Goal: Task Accomplishment & Management: Complete application form

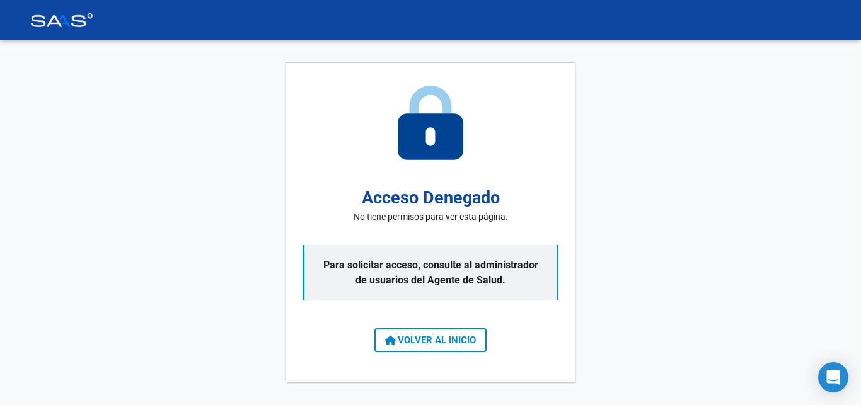
click at [489, 185] on div "Acceso Denegado No tiene permisos para ver esta página. Para solicitar acceso, …" at bounding box center [430, 223] width 289 height 320
click at [647, 183] on div "Acceso Denegado No tiene permisos para ver esta página. Para solicitar acceso, …" at bounding box center [430, 222] width 861 height 365
click at [661, 270] on div "Acceso Denegado No tiene permisos para ver esta página. Para solicitar acceso, …" at bounding box center [430, 222] width 861 height 365
click at [414, 165] on div "Acceso Denegado No tiene permisos para ver esta página. Para solicitar acceso, …" at bounding box center [430, 223] width 289 height 320
click at [396, 252] on p "Para solicitar acceso, consulte al administrador de usuarios del Agente de Salu…" at bounding box center [431, 272] width 256 height 55
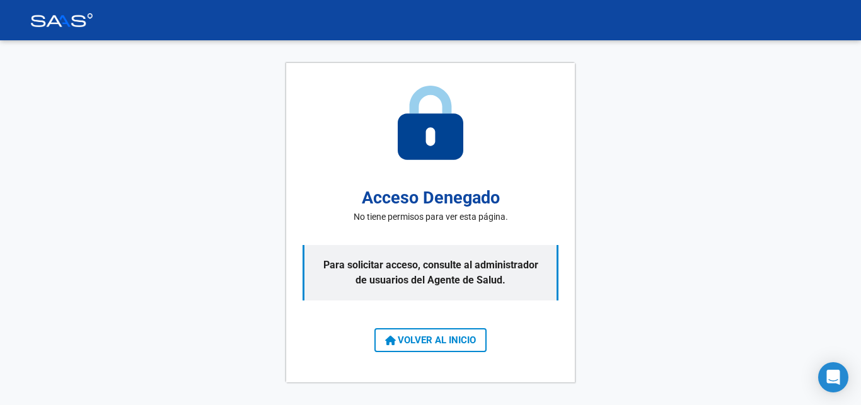
click at [419, 345] on span "VOLVER AL INICIO" at bounding box center [430, 340] width 91 height 11
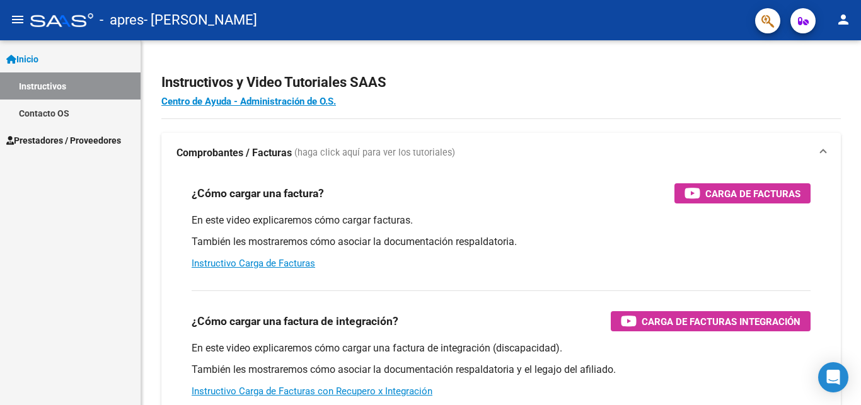
click at [61, 139] on span "Prestadores / Proveedores" at bounding box center [63, 141] width 115 height 14
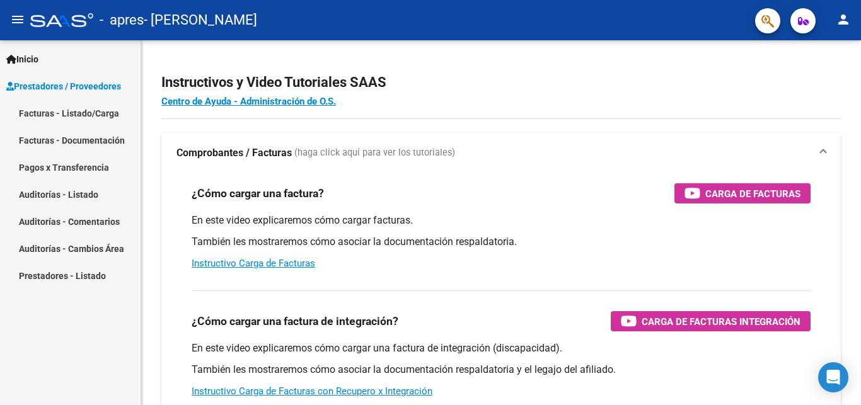
click at [87, 88] on span "Prestadores / Proveedores" at bounding box center [63, 86] width 115 height 14
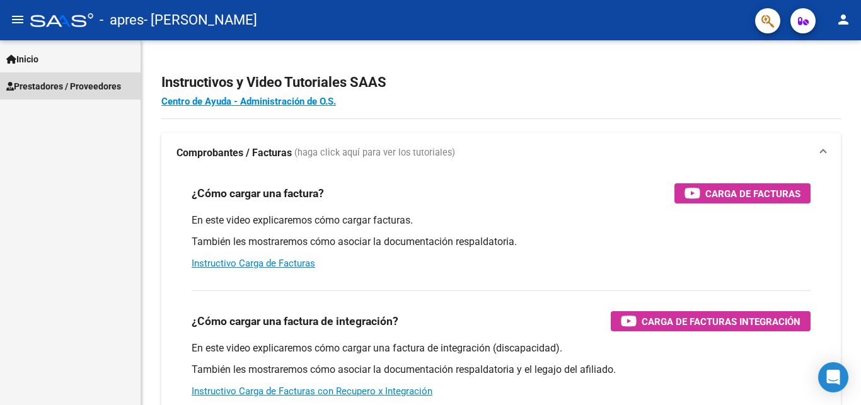
click at [61, 78] on link "Prestadores / Proveedores" at bounding box center [70, 85] width 141 height 27
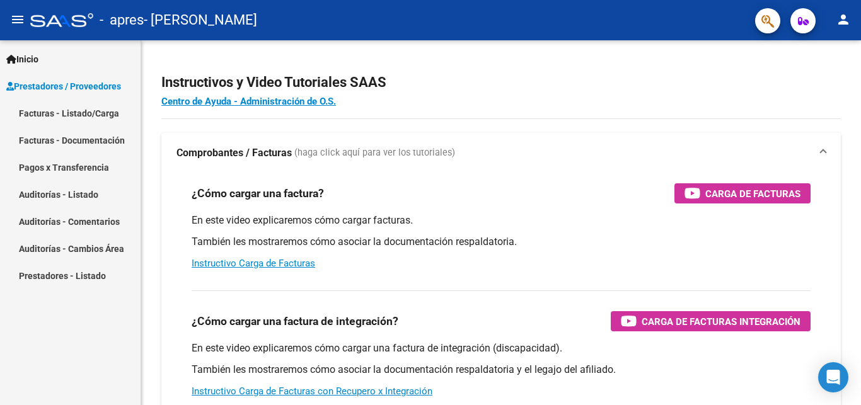
click at [87, 108] on link "Facturas - Listado/Carga" at bounding box center [70, 113] width 141 height 27
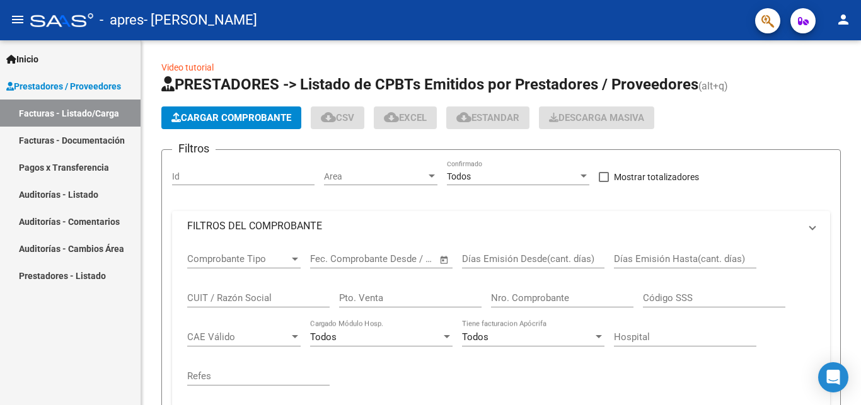
click at [106, 112] on link "Facturas - Listado/Carga" at bounding box center [70, 113] width 141 height 27
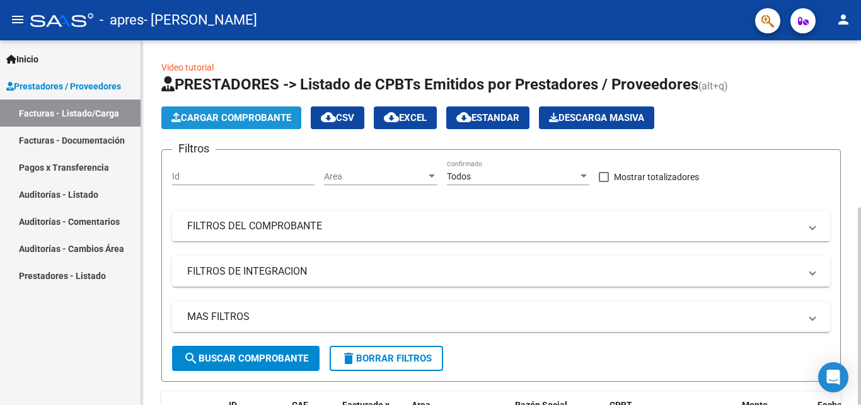
click at [241, 120] on span "Cargar Comprobante" at bounding box center [231, 117] width 120 height 11
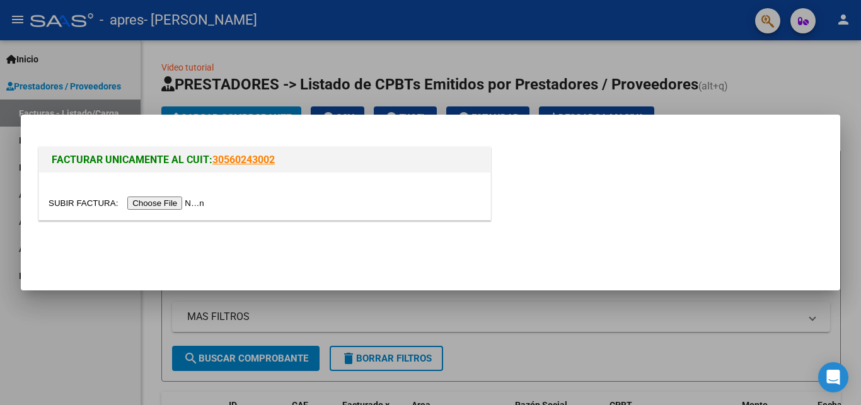
click at [86, 298] on div at bounding box center [430, 202] width 861 height 405
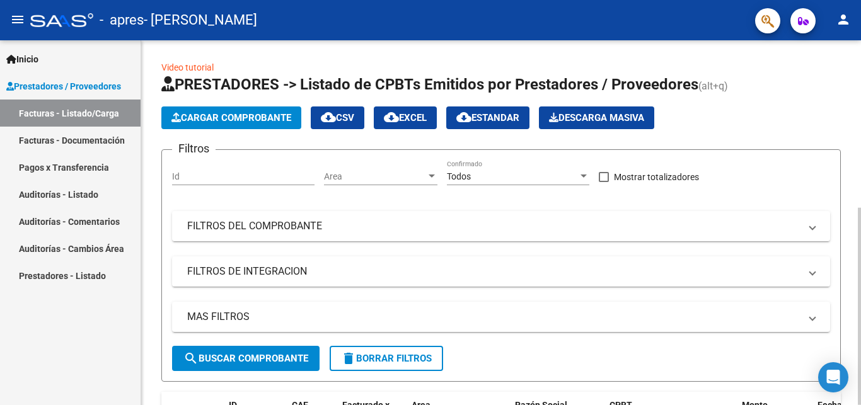
scroll to position [64, 0]
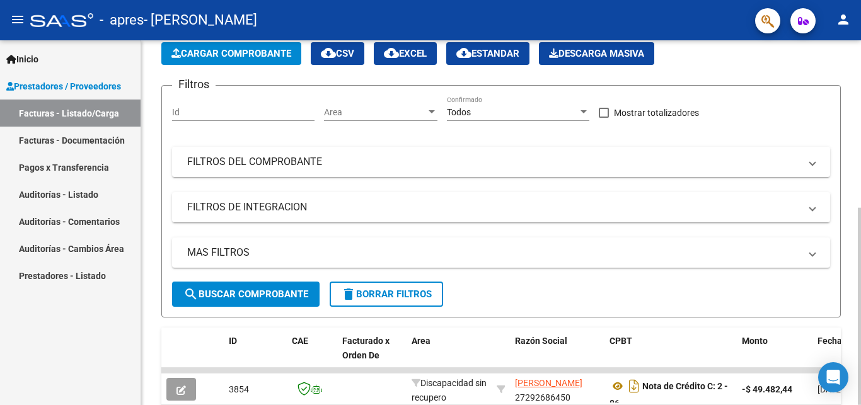
click at [239, 54] on span "Cargar Comprobante" at bounding box center [231, 53] width 120 height 11
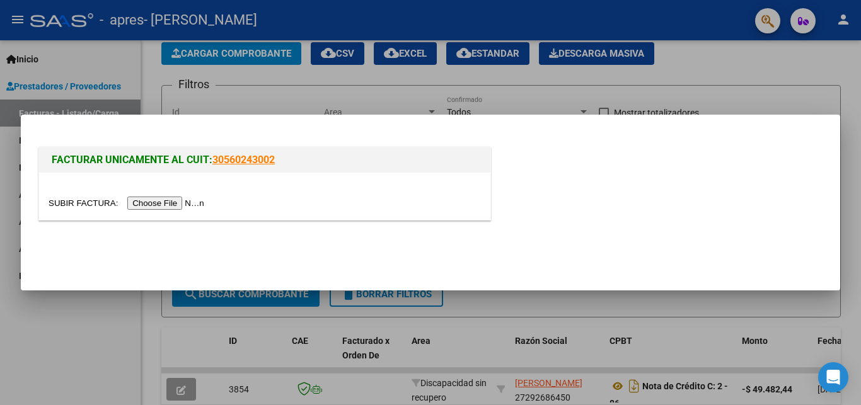
click at [72, 205] on input "file" at bounding box center [128, 203] width 159 height 13
click at [61, 199] on input "file" at bounding box center [128, 203] width 159 height 13
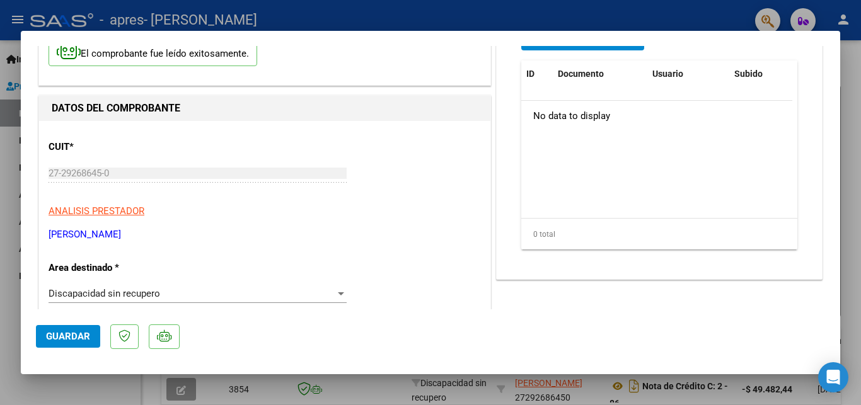
scroll to position [136, 0]
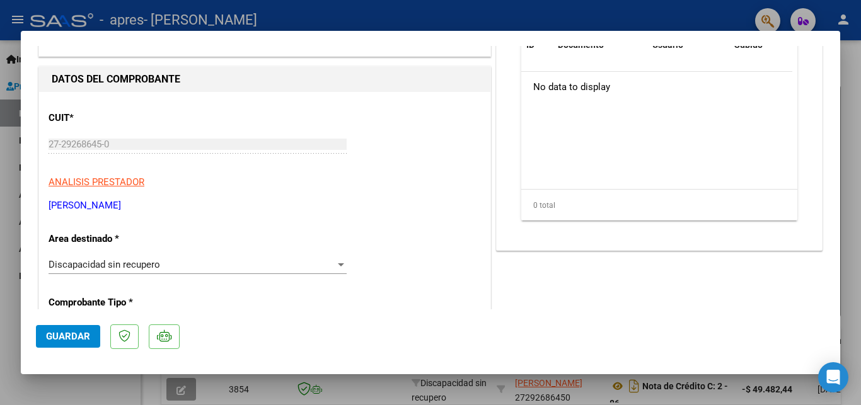
click at [338, 264] on div at bounding box center [341, 264] width 6 height 3
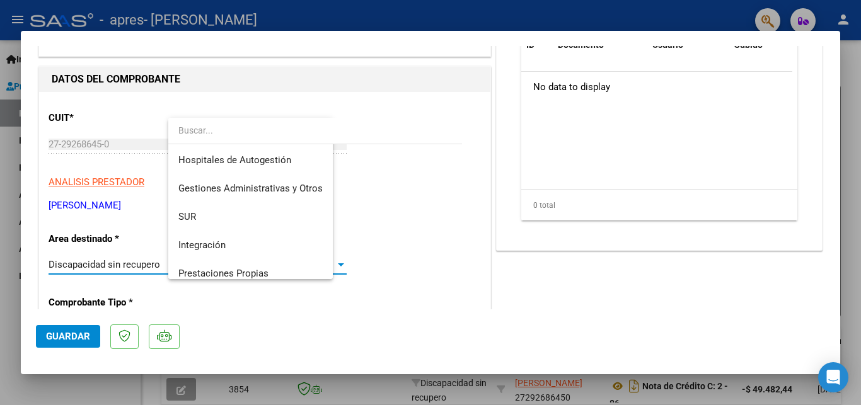
scroll to position [94, 0]
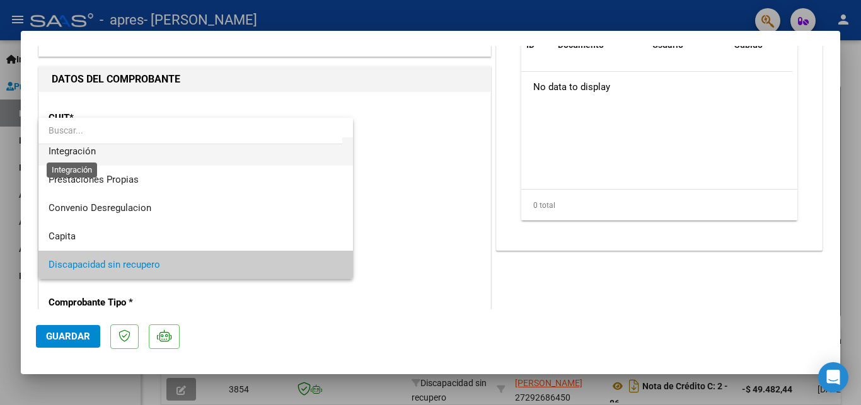
click at [84, 151] on span "Integración" at bounding box center [72, 151] width 47 height 11
click at [84, 151] on div "27-29268645-0 Ingresar CUIT" at bounding box center [198, 144] width 298 height 19
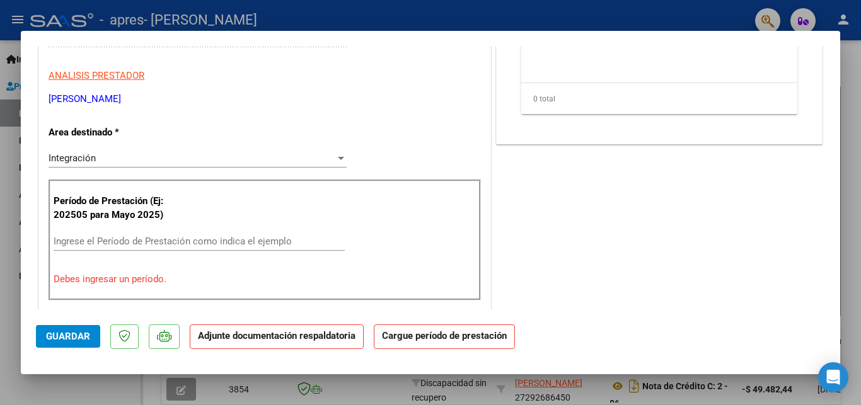
scroll to position [272, 0]
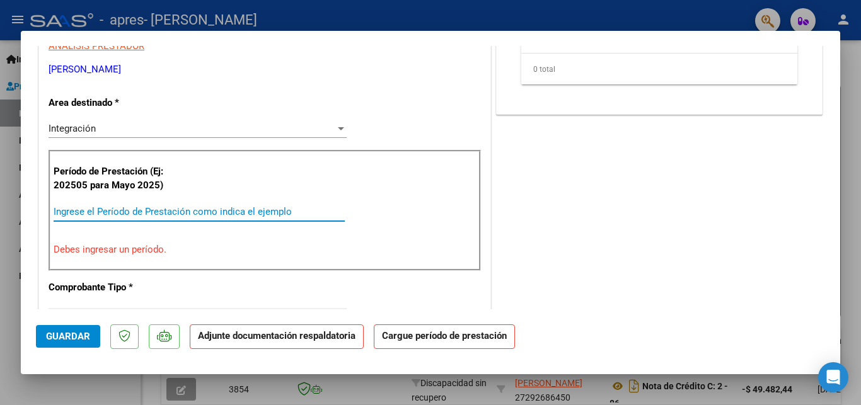
click at [72, 214] on input "Ingrese el Período de Prestación como indica el ejemplo" at bounding box center [199, 211] width 291 height 11
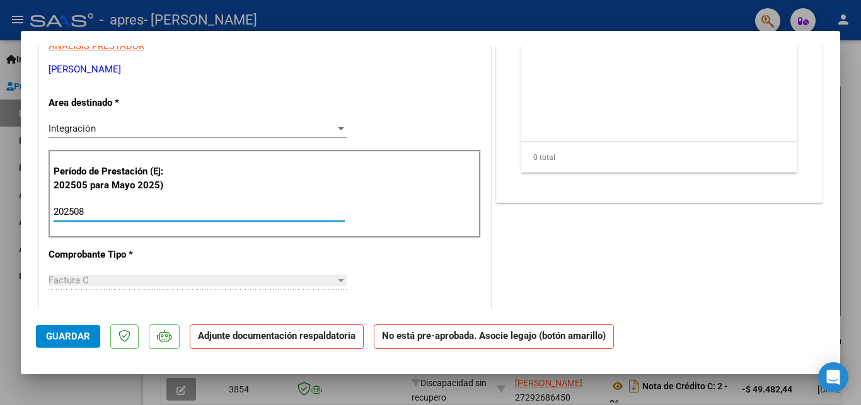
scroll to position [340, 0]
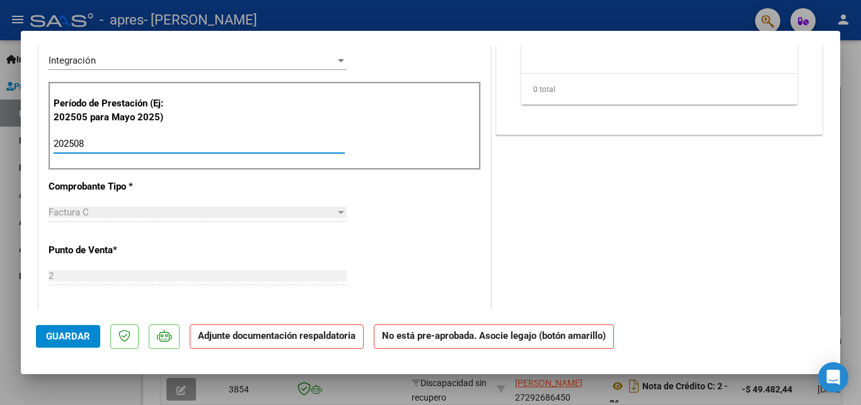
type input "202508"
click at [340, 212] on div at bounding box center [341, 212] width 6 height 3
click at [337, 211] on div at bounding box center [340, 212] width 11 height 10
click at [79, 203] on div "CUIT * 27-29268645-0 Ingresar CUIT ANALISIS PRESTADOR [PERSON_NAME] [PERSON_NAM…" at bounding box center [264, 343] width 451 height 910
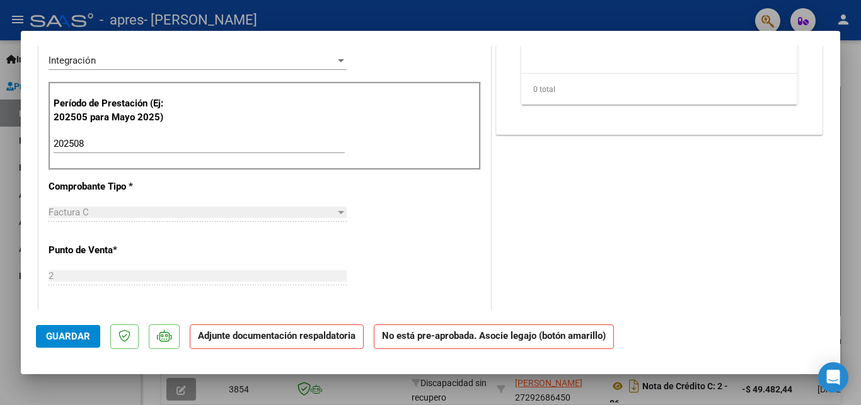
click at [77, 210] on span "Factura C" at bounding box center [69, 212] width 40 height 11
click at [78, 210] on span "Factura C" at bounding box center [69, 212] width 40 height 11
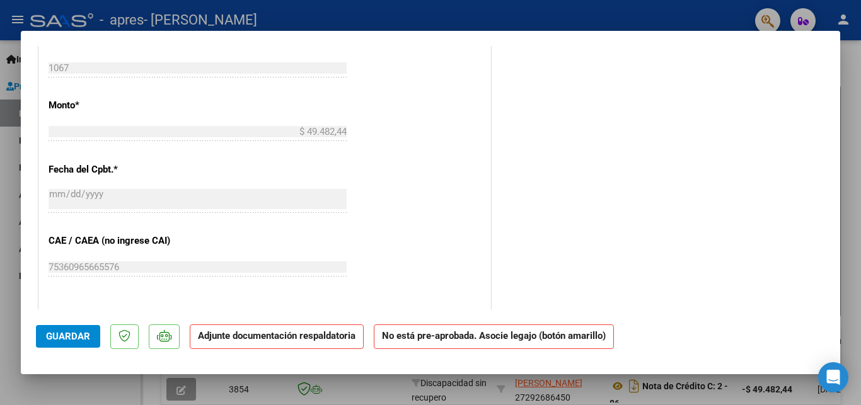
scroll to position [681, 0]
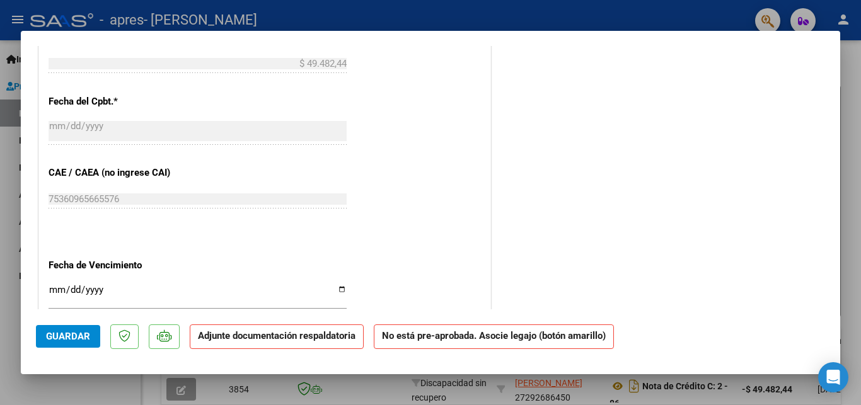
click at [332, 285] on input "Ingresar la fecha" at bounding box center [198, 295] width 298 height 20
type input "[DATE]"
click at [94, 190] on div "75360965665576 Ingresar el CAE o CAEA (no ingrese CAI)" at bounding box center [198, 199] width 298 height 19
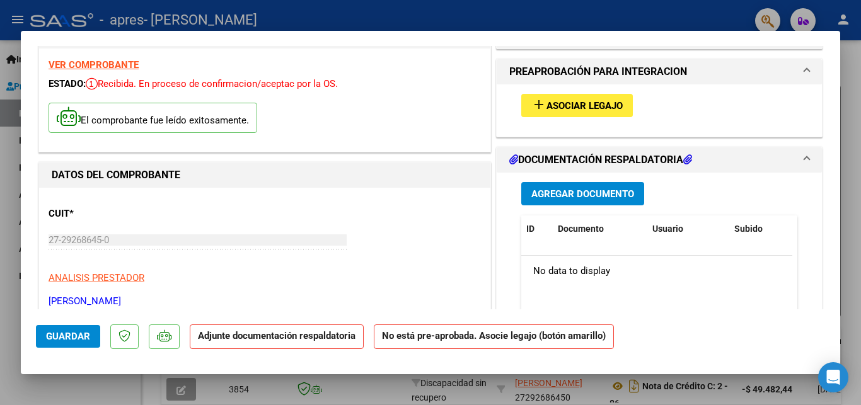
scroll to position [0, 0]
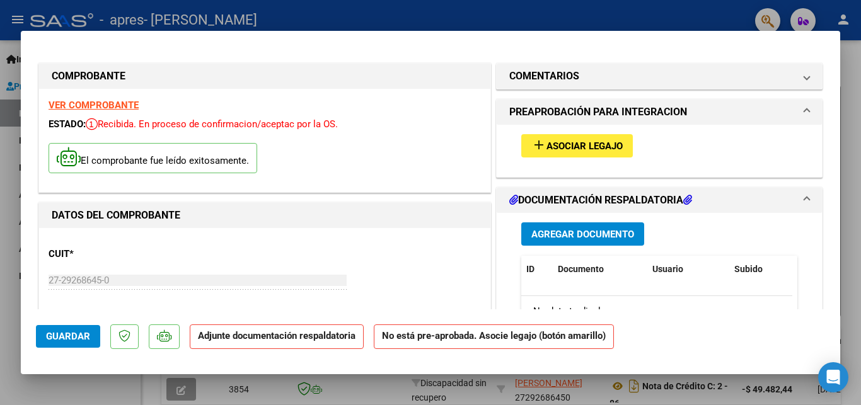
click at [533, 144] on mat-icon "add" at bounding box center [538, 144] width 15 height 15
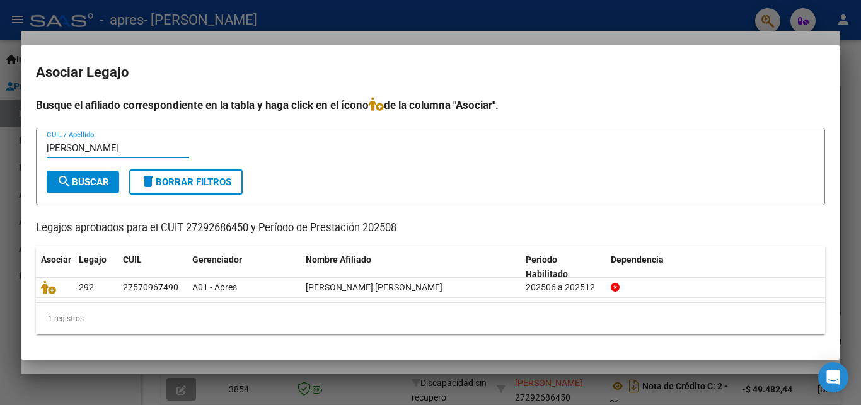
type input "[PERSON_NAME]"
click at [80, 178] on span "search Buscar" at bounding box center [83, 181] width 52 height 11
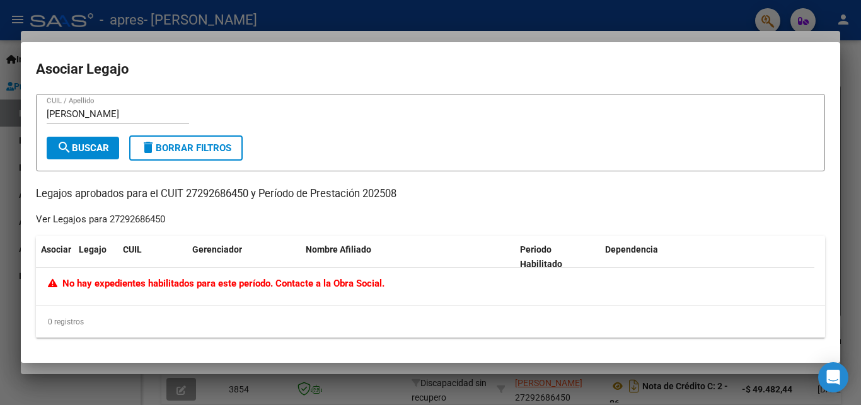
click at [731, 16] on div at bounding box center [430, 202] width 861 height 405
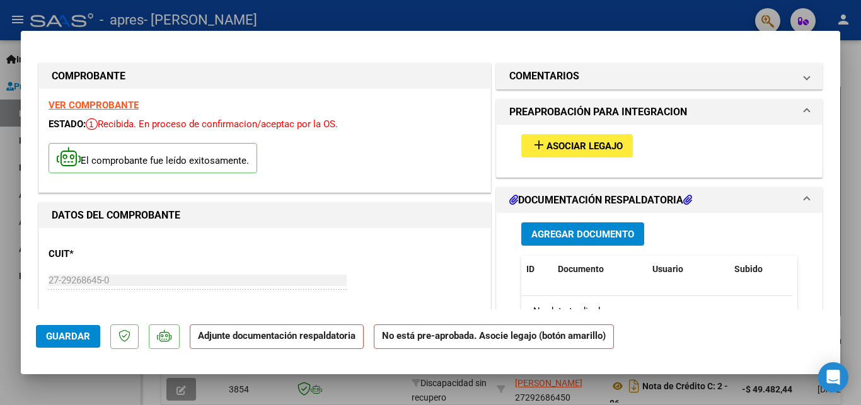
click at [544, 139] on button "add Asociar Legajo" at bounding box center [577, 145] width 112 height 23
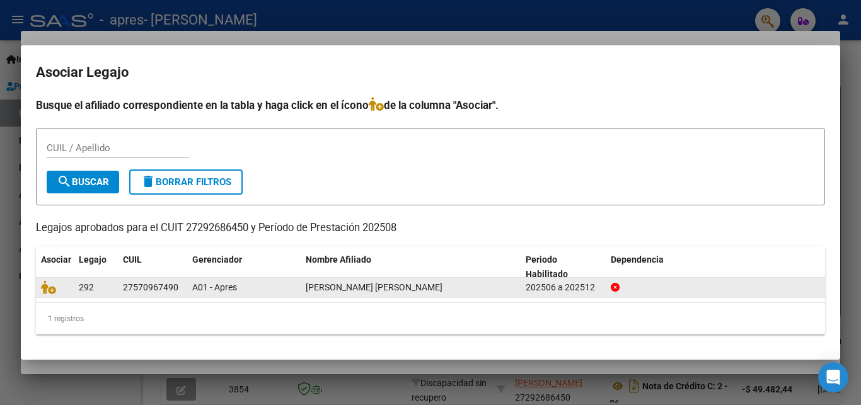
click at [78, 286] on datatable-body-cell "292" at bounding box center [96, 288] width 44 height 20
click at [137, 281] on div "27570967490" at bounding box center [150, 288] width 55 height 14
drag, startPoint x: 442, startPoint y: 285, endPoint x: 283, endPoint y: 289, distance: 158.9
click at [306, 289] on div "[PERSON_NAME] [PERSON_NAME]" at bounding box center [411, 288] width 210 height 14
click at [283, 289] on div "A01 - Apres" at bounding box center [243, 288] width 103 height 14
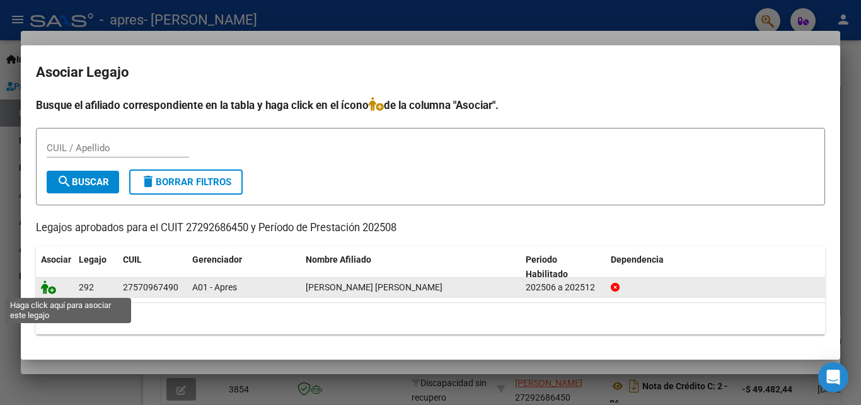
click at [43, 282] on icon at bounding box center [48, 288] width 15 height 14
click at [43, 282] on datatable-body-cell at bounding box center [55, 288] width 38 height 20
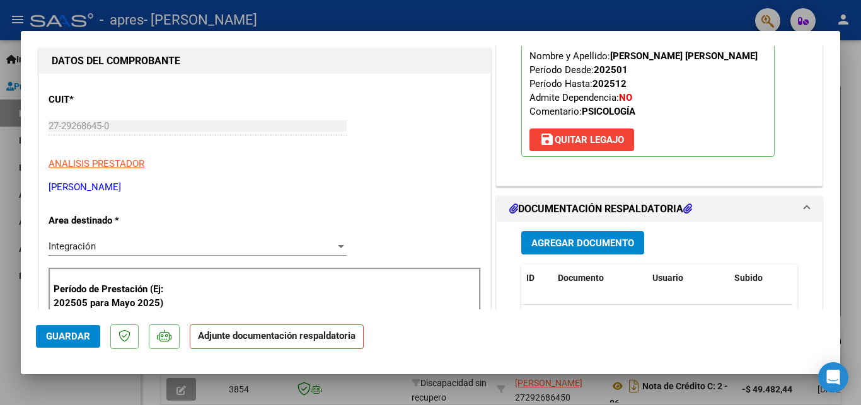
scroll to position [204, 0]
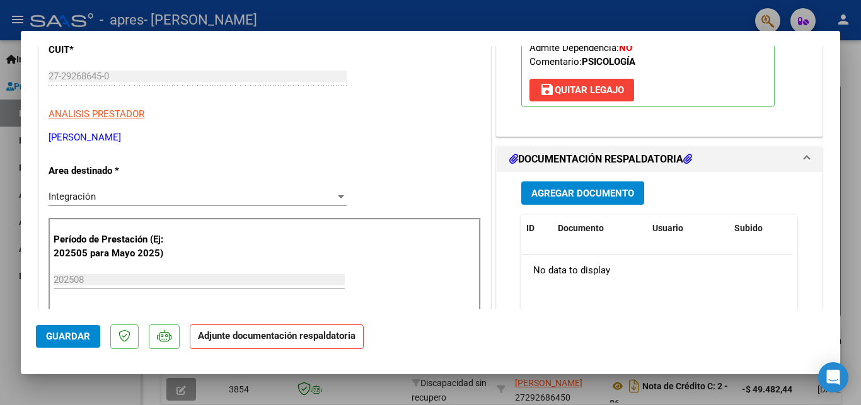
click at [680, 153] on h1 "DOCUMENTACIÓN RESPALDATORIA" at bounding box center [600, 159] width 183 height 15
click at [510, 153] on h1 "DOCUMENTACIÓN RESPALDATORIA" at bounding box center [600, 159] width 183 height 15
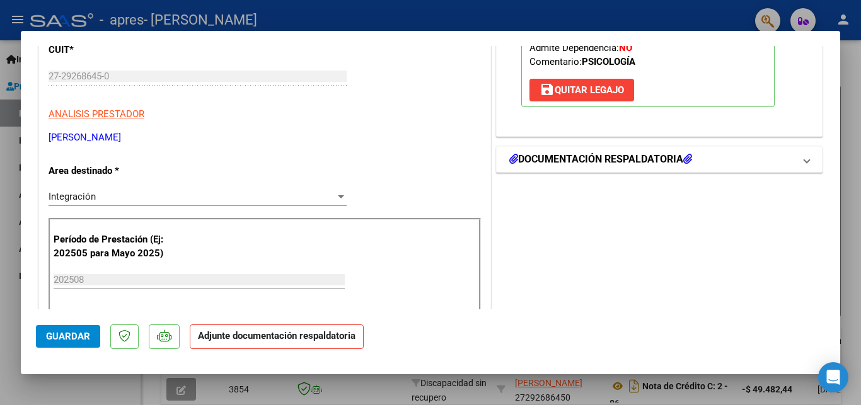
click at [684, 157] on icon at bounding box center [687, 159] width 9 height 10
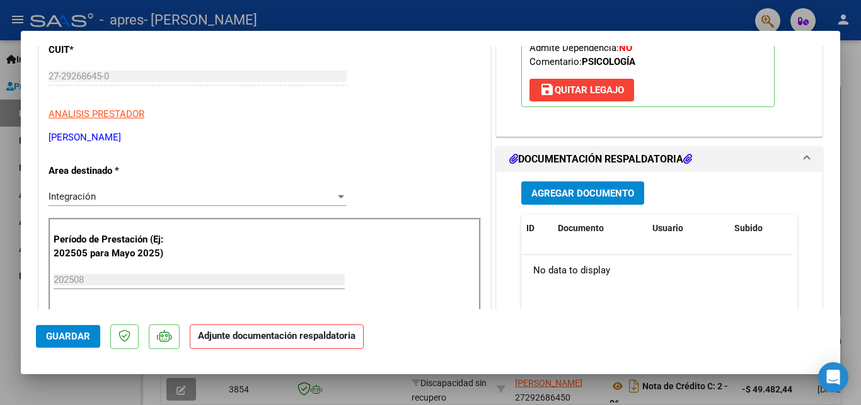
click at [589, 190] on span "Agregar Documento" at bounding box center [582, 193] width 103 height 11
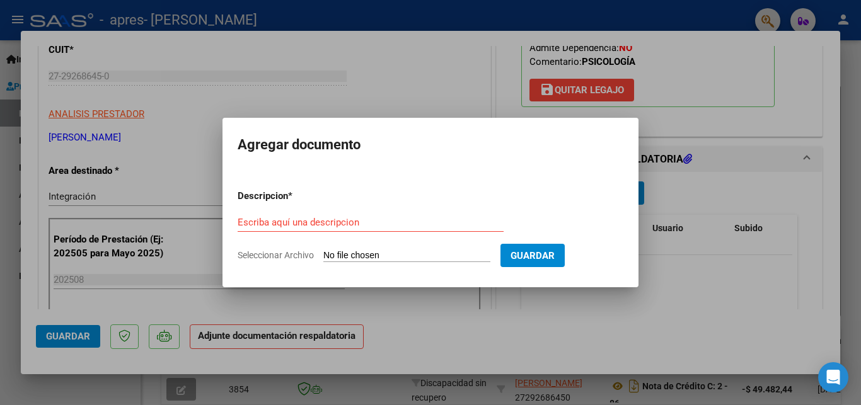
click at [328, 253] on input "Seleccionar Archivo" at bounding box center [406, 256] width 167 height 12
type input "C:\fakepath\[PERSON_NAME][GEOGRAPHIC_DATA]pdf"
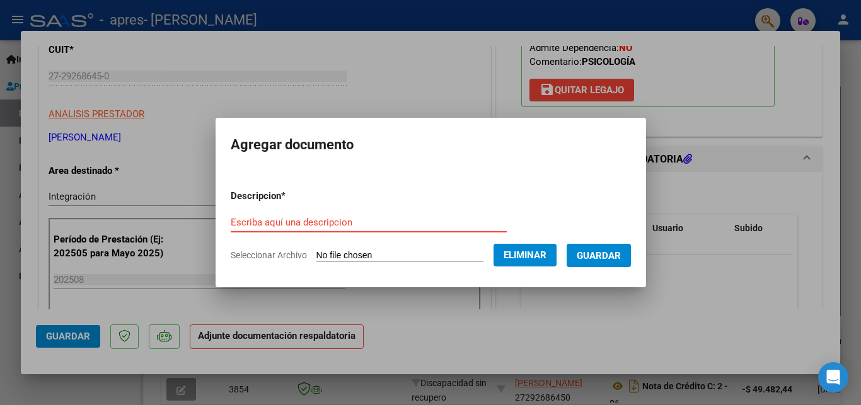
click at [332, 225] on input "Escriba aquí una descripcion" at bounding box center [369, 222] width 276 height 11
type input "planilla de asistencia"
click at [605, 252] on span "Guardar" at bounding box center [599, 255] width 44 height 11
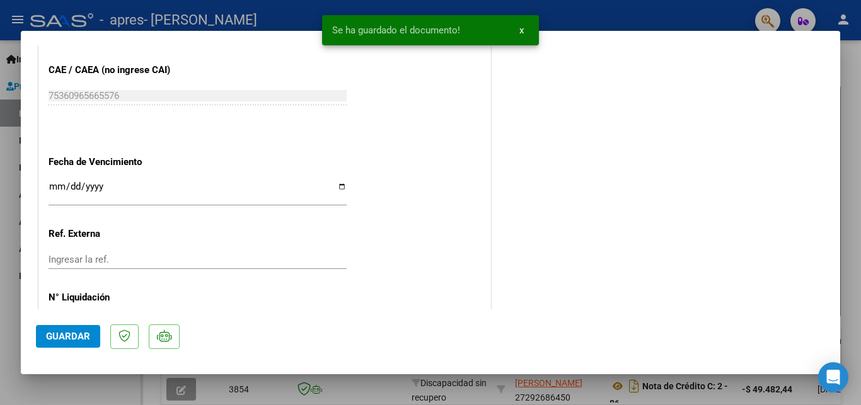
scroll to position [850, 0]
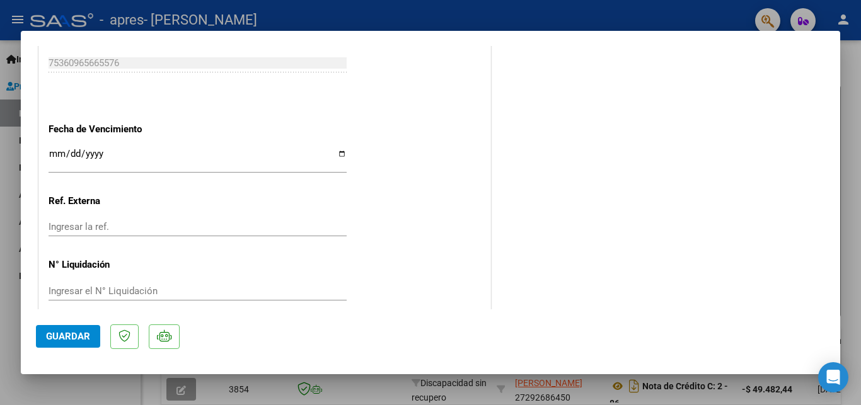
click at [81, 336] on span "Guardar" at bounding box center [68, 336] width 44 height 11
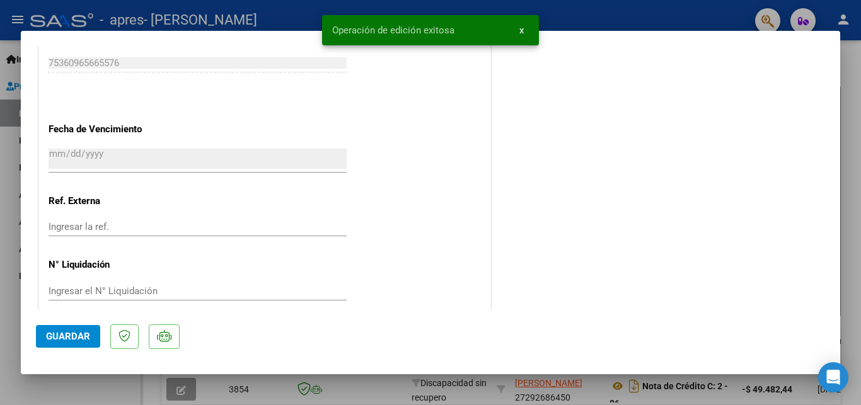
click at [528, 32] on button "x" at bounding box center [521, 30] width 25 height 23
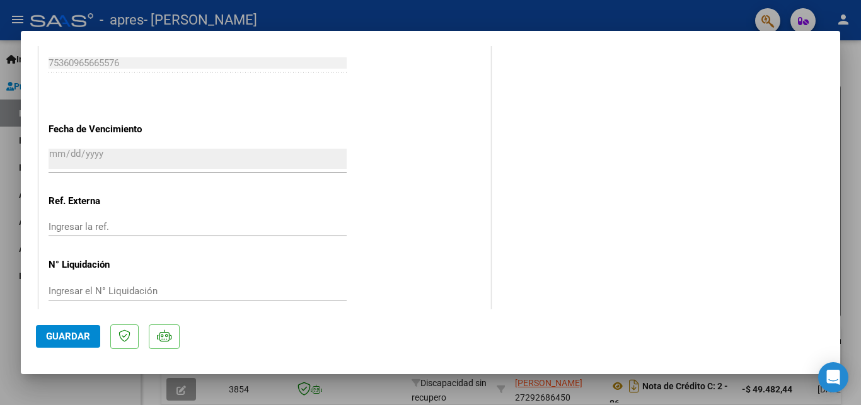
click at [860, 90] on div at bounding box center [430, 202] width 861 height 405
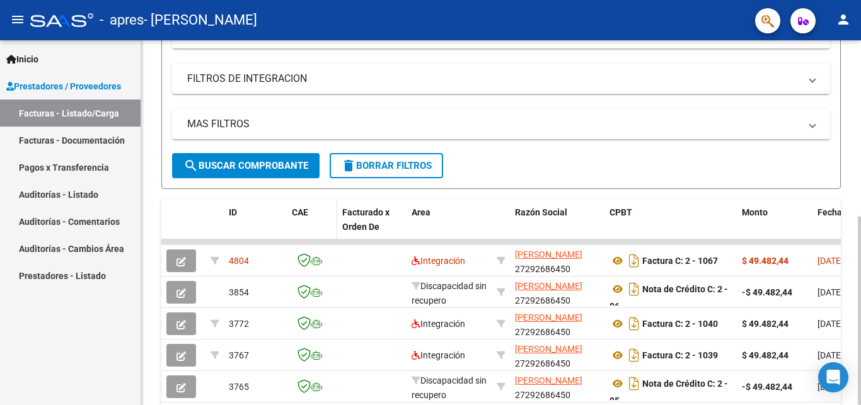
scroll to position [321, 0]
